Goal: Task Accomplishment & Management: Manage account settings

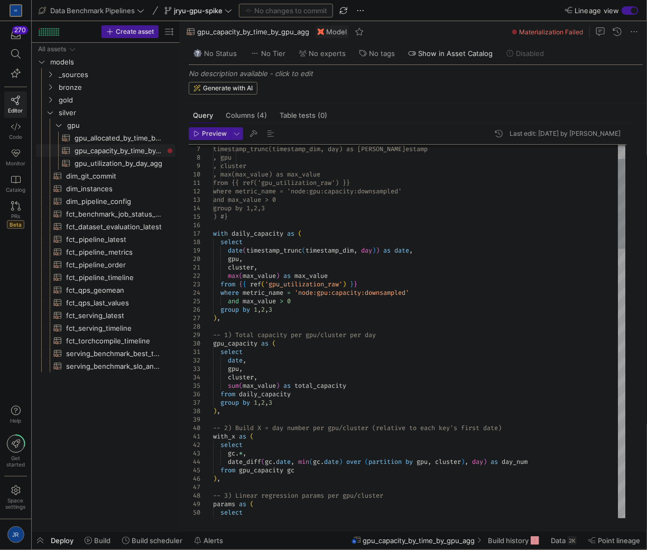
scroll to position [76, 75]
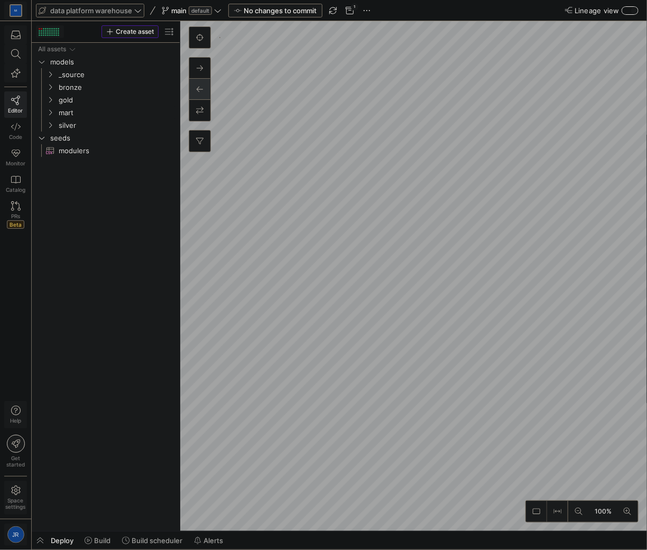
click at [111, 14] on span at bounding box center [89, 10] width 107 height 13
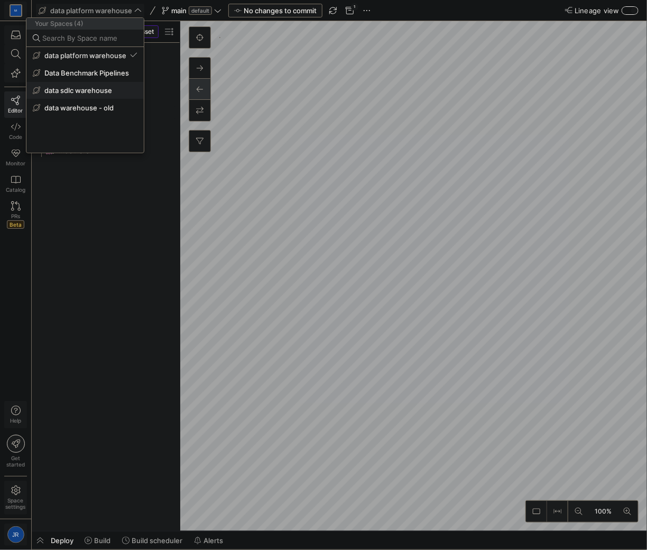
click at [82, 92] on span "data sdlc warehouse" at bounding box center [78, 90] width 68 height 8
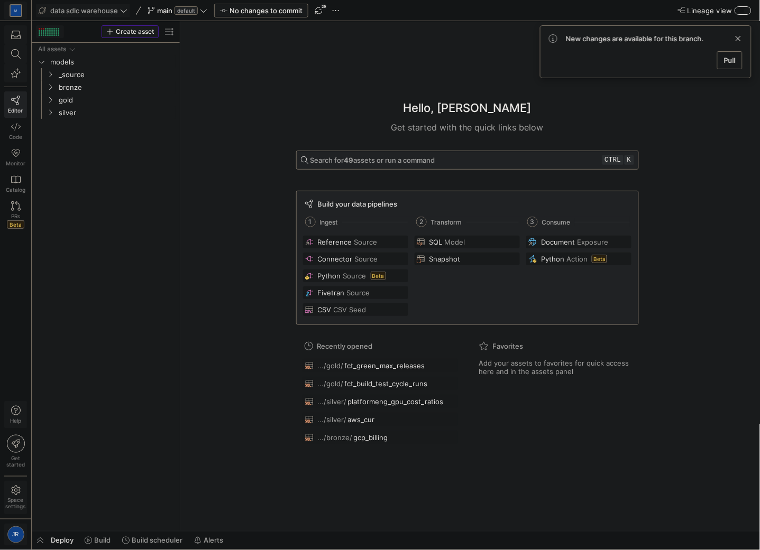
click at [646, 66] on span at bounding box center [729, 60] width 24 height 17
click at [16, 108] on span "Editor" at bounding box center [15, 110] width 15 height 6
click at [82, 115] on span "silver" at bounding box center [104, 113] width 90 height 12
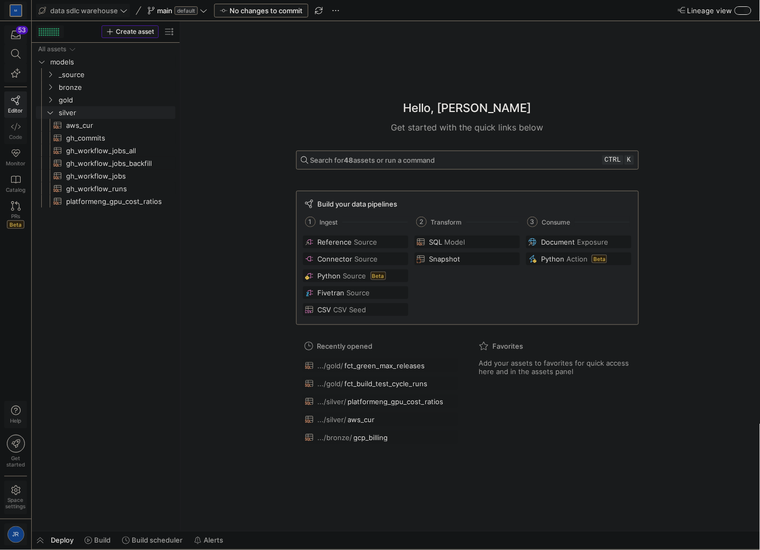
click at [10, 127] on link "Code" at bounding box center [15, 131] width 23 height 26
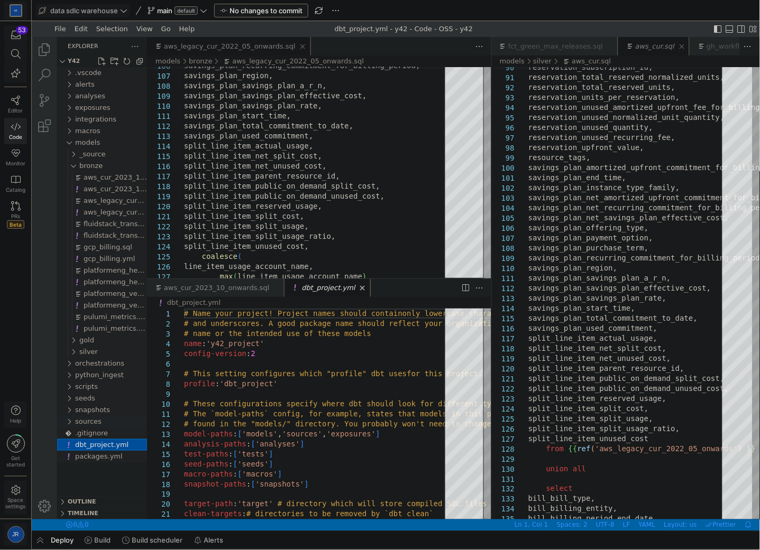
click at [104, 425] on div "sources" at bounding box center [111, 421] width 72 height 12
click at [105, 409] on span "snapshots" at bounding box center [92, 409] width 35 height 8
click at [102, 399] on div "seeds" at bounding box center [111, 398] width 72 height 12
click at [104, 387] on div "scripts" at bounding box center [111, 387] width 72 height 12
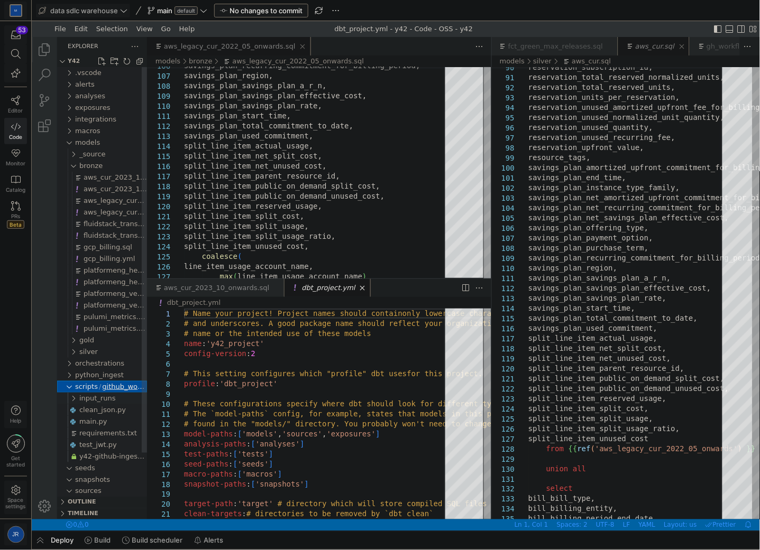
click at [103, 398] on span "input_runs" at bounding box center [97, 398] width 36 height 8
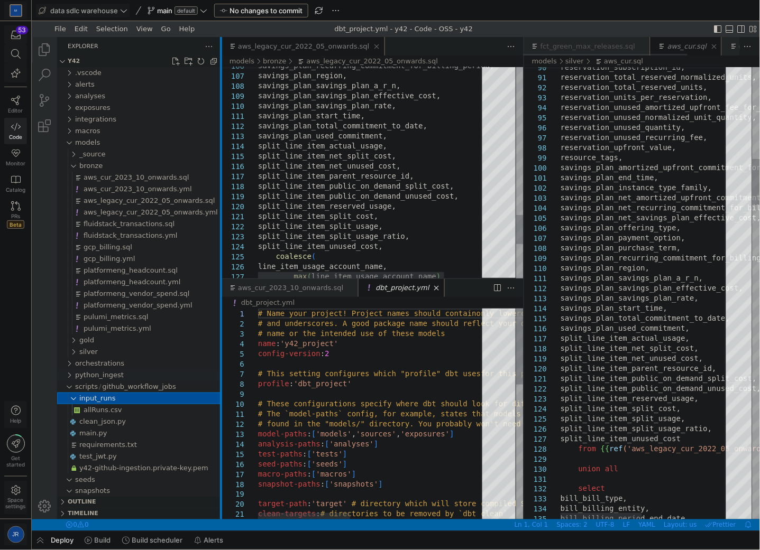
drag, startPoint x: 146, startPoint y: 359, endPoint x: 207, endPoint y: 370, distance: 61.8
click at [219, 366] on div at bounding box center [220, 277] width 2 height 483
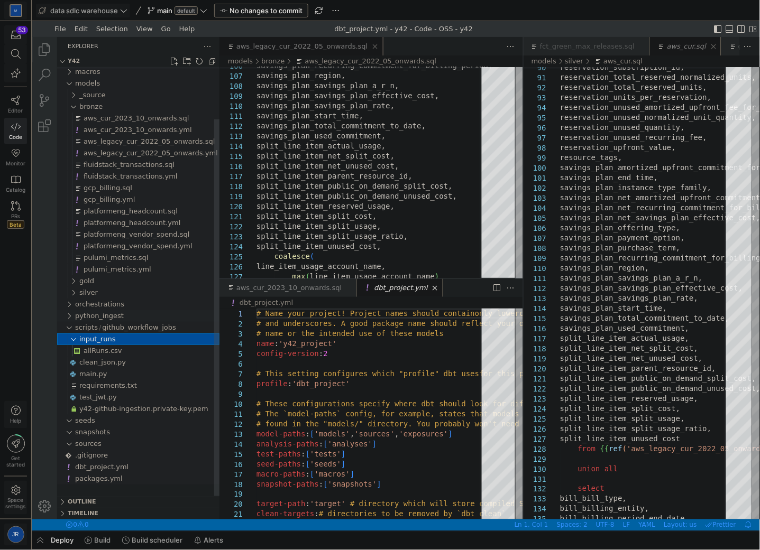
click at [104, 313] on span "python_ingest" at bounding box center [99, 315] width 49 height 8
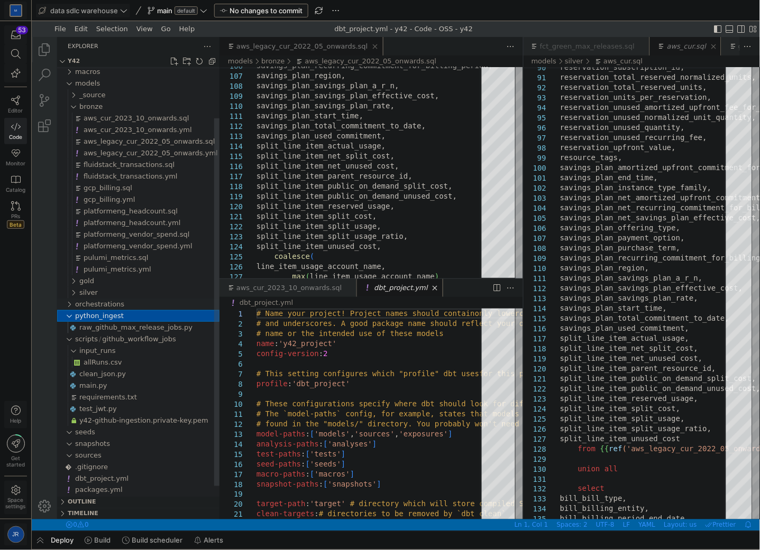
click at [109, 302] on span "orchestrations" at bounding box center [99, 304] width 49 height 8
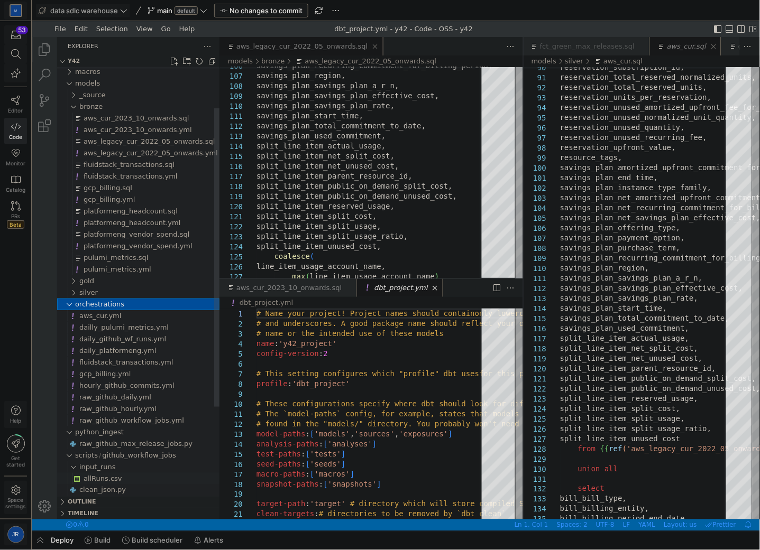
click at [124, 478] on div "allRuns.csv" at bounding box center [151, 479] width 136 height 12
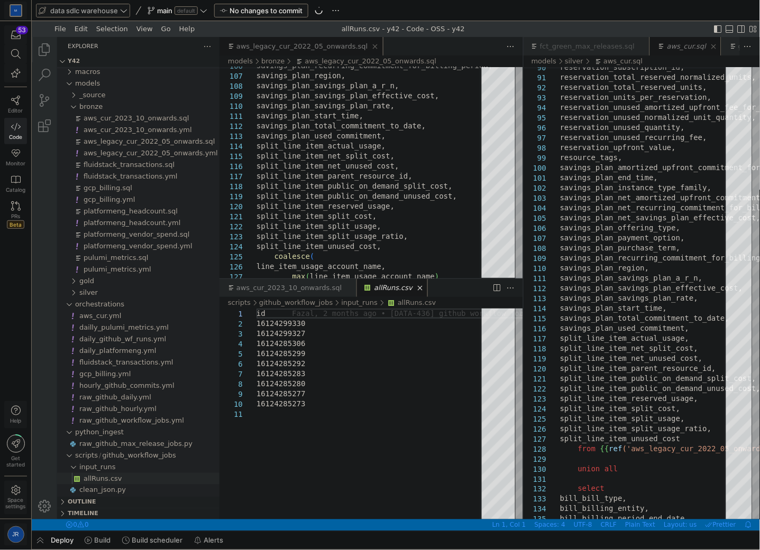
click at [108, 5] on span at bounding box center [82, 10] width 93 height 13
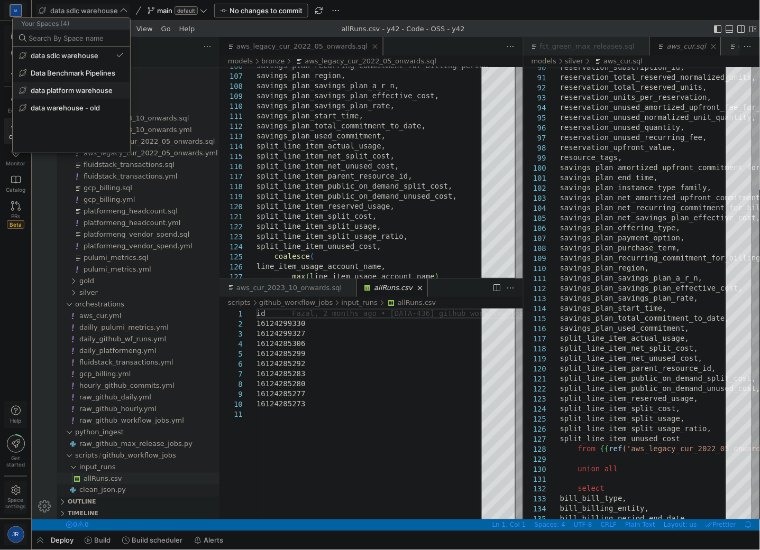
click at [64, 95] on button "data platform warehouse" at bounding box center [71, 90] width 117 height 17
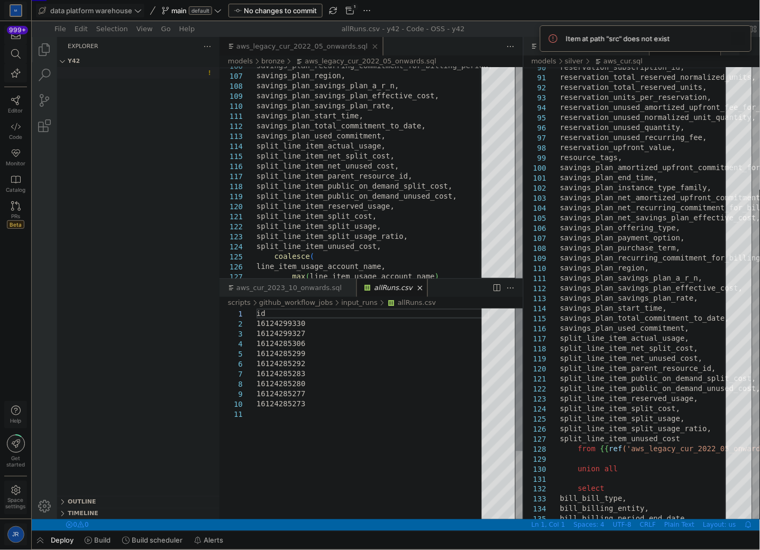
click at [646, 40] on span at bounding box center [738, 38] width 13 height 13
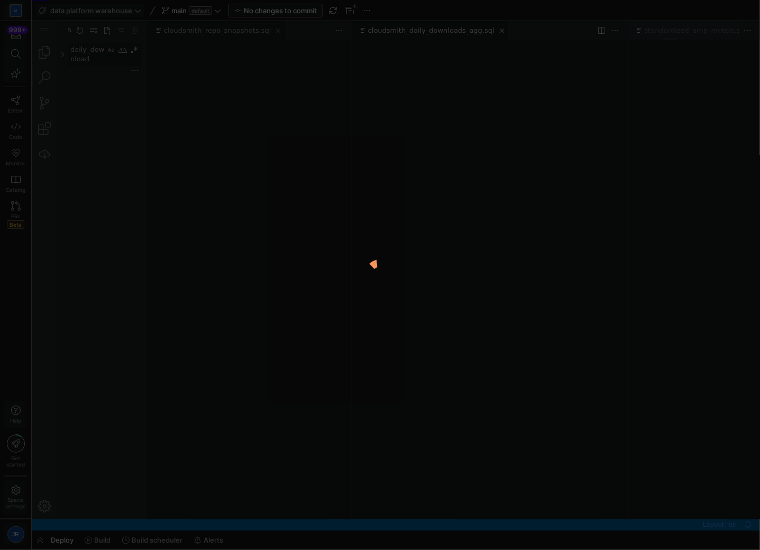
scroll to position [0, 316]
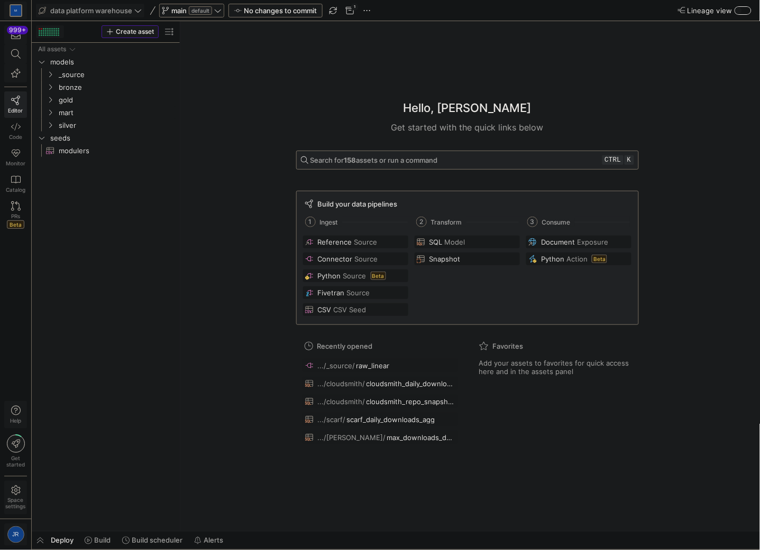
click at [205, 6] on span "default" at bounding box center [200, 10] width 23 height 8
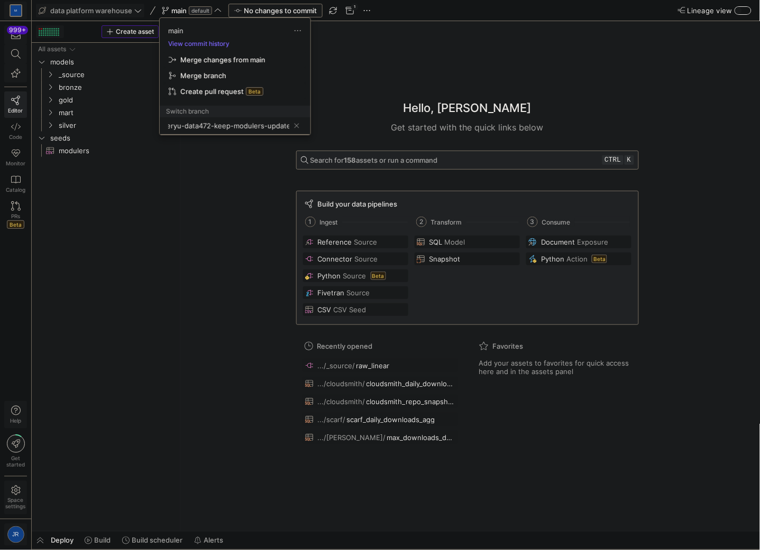
scroll to position [0, 11]
type input "jaeryu-data472-keep-modulers-updated"
click at [180, 154] on div "jaeryu-data472-keep-modulers-updated" at bounding box center [219, 154] width 106 height 8
